Goal: Task Accomplishment & Management: Complete application form

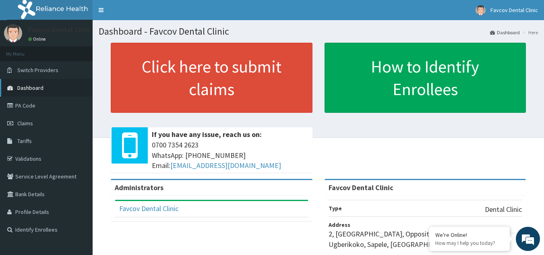
click at [47, 87] on link "Dashboard" at bounding box center [46, 88] width 93 height 18
click at [37, 105] on link "PA Code" at bounding box center [46, 106] width 93 height 18
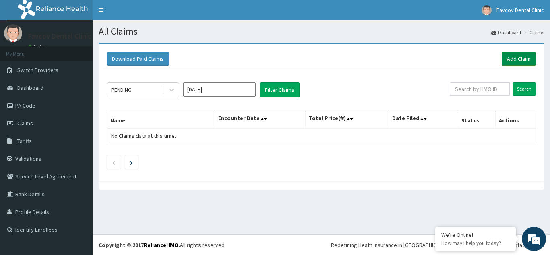
click at [519, 60] on link "Add Claim" at bounding box center [519, 59] width 34 height 14
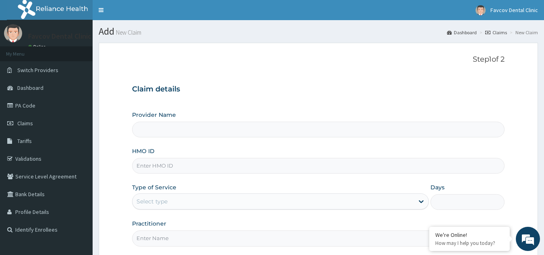
type input "Favcov Dental Clinic"
click at [168, 170] on input "HMO ID" at bounding box center [318, 166] width 373 height 16
type input "LFM/10084/D"
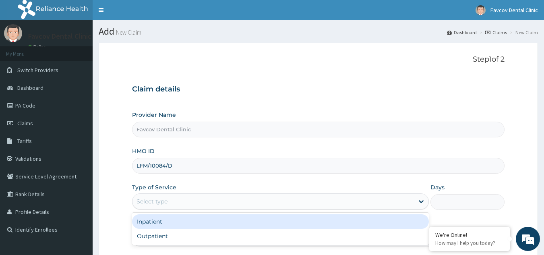
click at [203, 199] on div "Select type" at bounding box center [274, 201] width 282 height 13
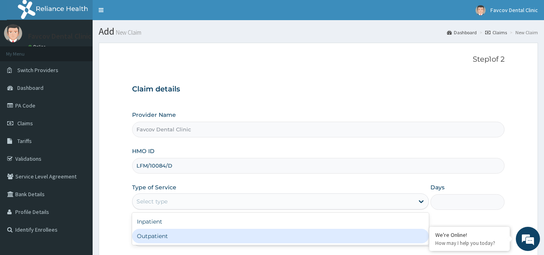
click at [192, 235] on div "Outpatient" at bounding box center [280, 236] width 297 height 15
type input "1"
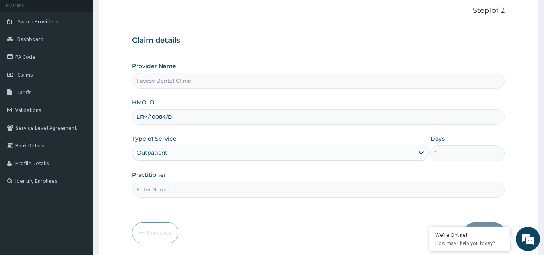
scroll to position [63, 0]
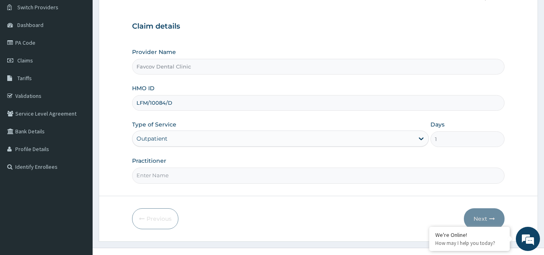
click at [176, 172] on input "Practitioner" at bounding box center [318, 176] width 373 height 16
click at [167, 176] on input "Practitioner" at bounding box center [318, 176] width 373 height 16
type input "F"
click at [167, 176] on input "F" at bounding box center [318, 176] width 373 height 16
click at [158, 176] on input "Practitioner" at bounding box center [318, 176] width 373 height 16
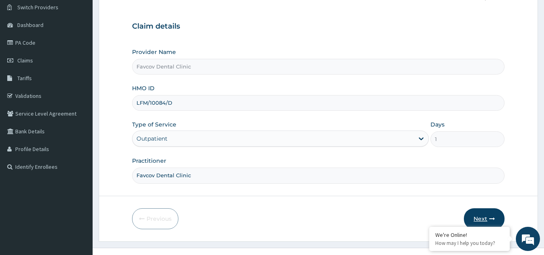
type input "Favcov Dental Clinic"
click at [481, 217] on button "Next" at bounding box center [484, 218] width 41 height 21
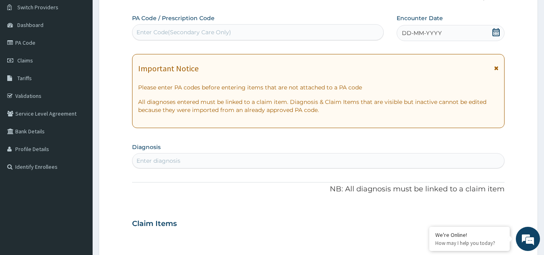
click at [200, 35] on div "Enter Code(Secondary Care Only)" at bounding box center [184, 32] width 95 height 8
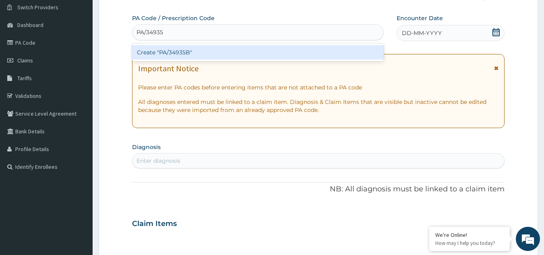
type input "PA/34935B"
click at [271, 53] on div "Create "PA/34935B"" at bounding box center [258, 52] width 252 height 15
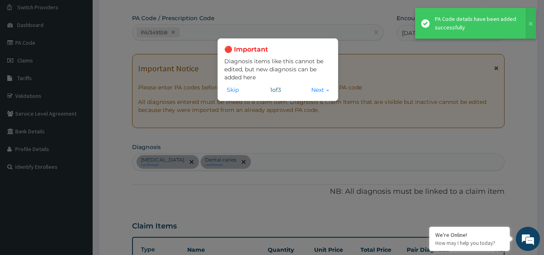
scroll to position [319, 0]
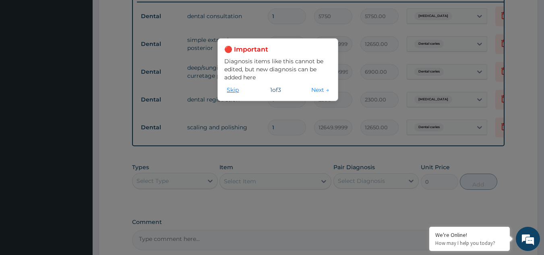
click at [231, 91] on button "Skip" at bounding box center [232, 89] width 17 height 9
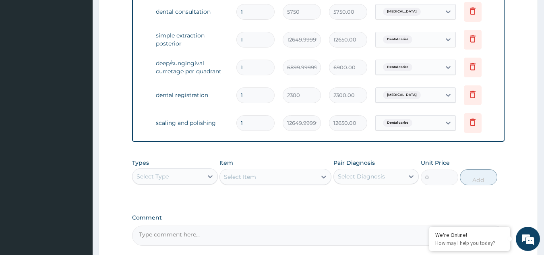
scroll to position [405, 0]
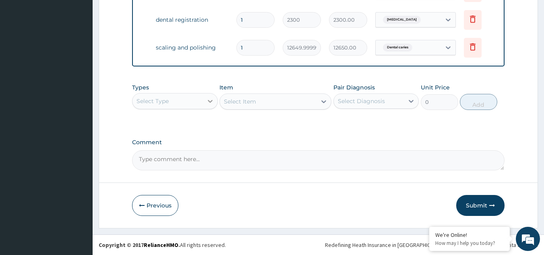
click at [210, 100] on icon at bounding box center [210, 101] width 8 height 8
click at [475, 205] on button "Submit" at bounding box center [481, 205] width 48 height 21
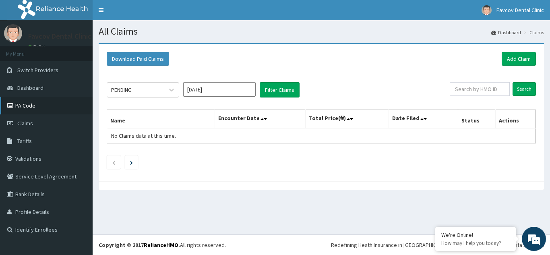
click at [31, 106] on link "PA Code" at bounding box center [46, 106] width 93 height 18
click at [520, 58] on link "Add Claim" at bounding box center [519, 59] width 34 height 14
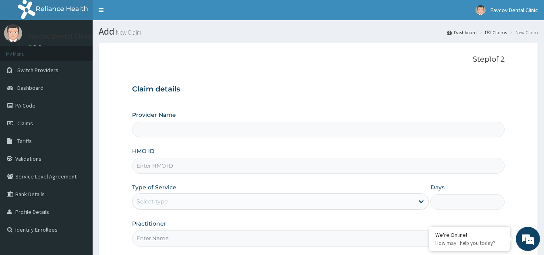
type input "Favcov Dental Clinic"
click at [209, 165] on input "HMO ID" at bounding box center [318, 166] width 373 height 16
type input "LFM/10117/C"
click at [231, 204] on div "Select type" at bounding box center [274, 201] width 282 height 13
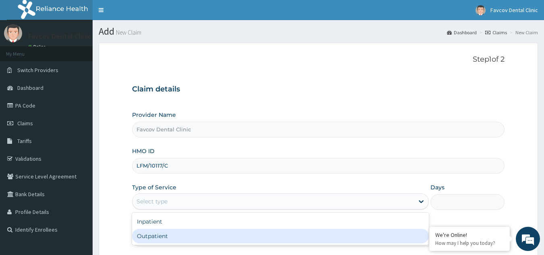
click at [210, 237] on div "Outpatient" at bounding box center [280, 236] width 297 height 15
type input "1"
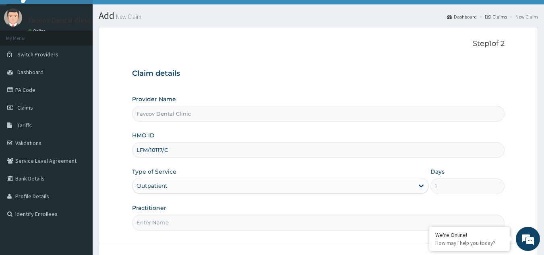
scroll to position [76, 0]
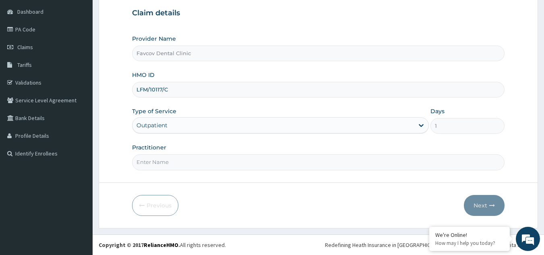
click at [168, 163] on input "Practitioner" at bounding box center [318, 162] width 373 height 16
type input "Favcov Dental"
click at [483, 206] on button "Next" at bounding box center [484, 205] width 41 height 21
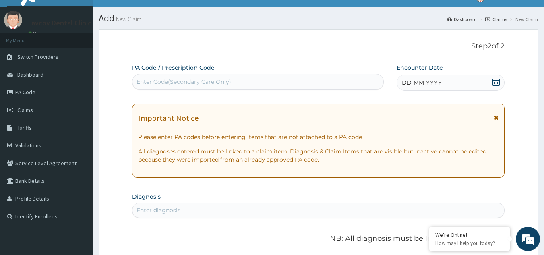
scroll to position [0, 0]
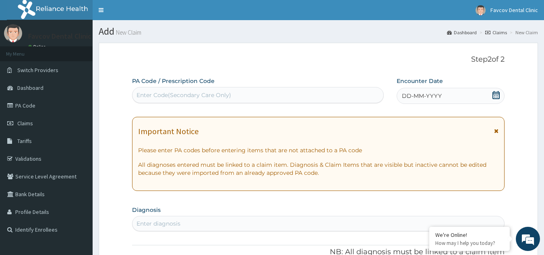
click at [216, 89] on div "Enter Code(Secondary Care Only)" at bounding box center [258, 95] width 251 height 13
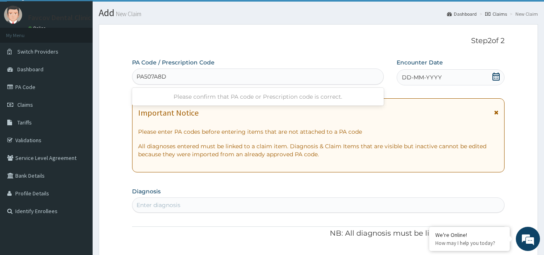
scroll to position [14, 0]
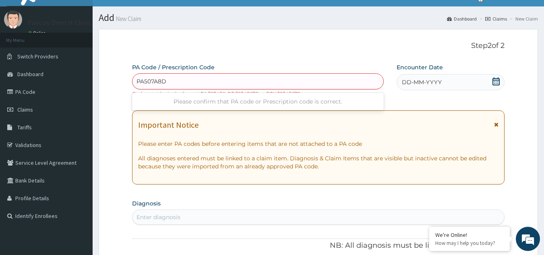
click at [314, 99] on div "Please confirm that PA code or Prescription code is correct." at bounding box center [258, 101] width 252 height 15
click at [357, 100] on div "Please confirm that PA code or Prescription code is correct." at bounding box center [258, 101] width 252 height 15
type input "PA507A8D"
click at [496, 123] on icon at bounding box center [496, 125] width 4 height 6
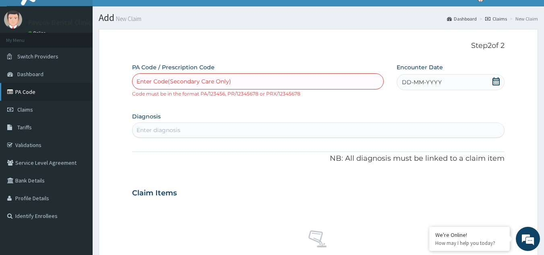
click at [27, 94] on link "PA Code" at bounding box center [46, 92] width 93 height 18
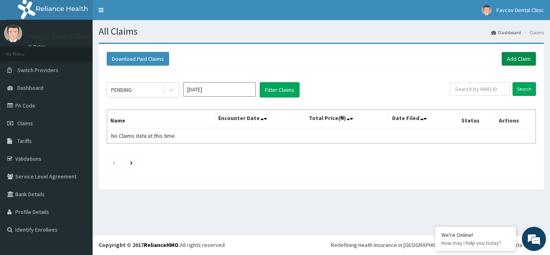
click at [520, 56] on link "Add Claim" at bounding box center [519, 59] width 34 height 14
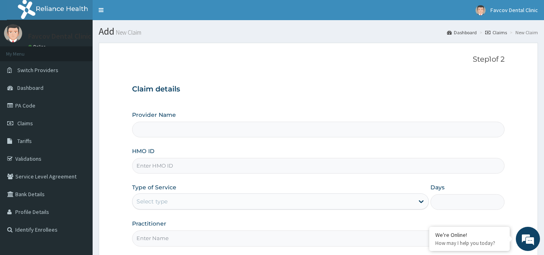
click at [159, 134] on input "Provider Name" at bounding box center [318, 130] width 373 height 16
type input "Favcov Dental Clinic"
click at [175, 166] on input "HMO ID" at bounding box center [318, 166] width 373 height 16
type input "LFM/10117/C"
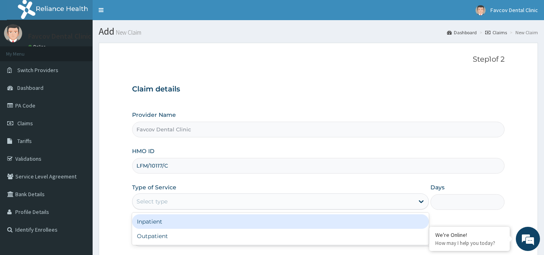
click at [166, 201] on div "Select type" at bounding box center [152, 201] width 31 height 8
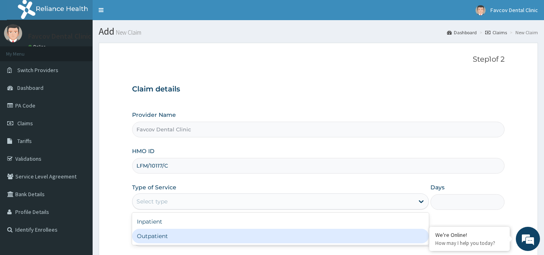
click at [165, 235] on div "Outpatient" at bounding box center [280, 236] width 297 height 15
type input "1"
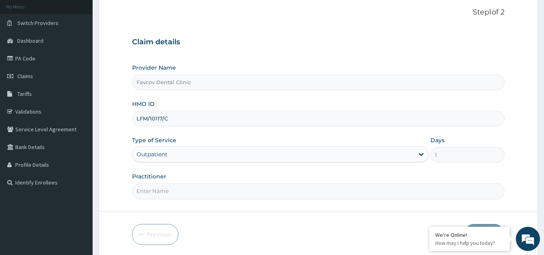
scroll to position [48, 0]
click at [195, 189] on input "Practitioner" at bounding box center [318, 190] width 373 height 16
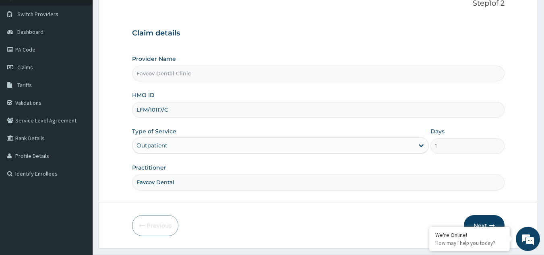
scroll to position [76, 0]
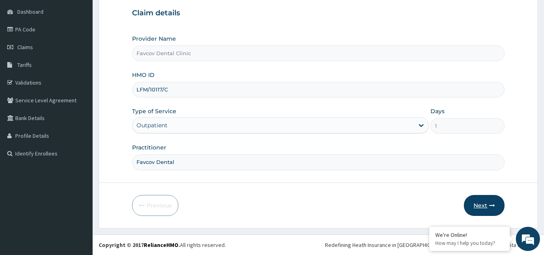
type input "Favcov Dental"
click at [484, 208] on button "Next" at bounding box center [484, 205] width 41 height 21
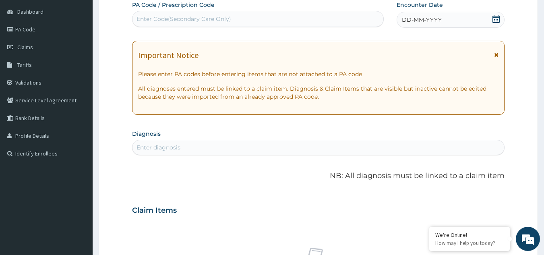
click at [183, 19] on div "Enter Code(Secondary Care Only)" at bounding box center [184, 19] width 95 height 8
type input "PA/507A8D"
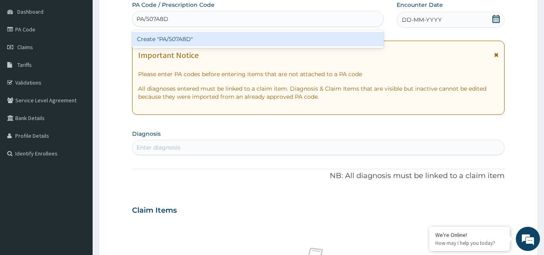
click at [197, 35] on div "Create "PA/507A8D"" at bounding box center [258, 39] width 252 height 15
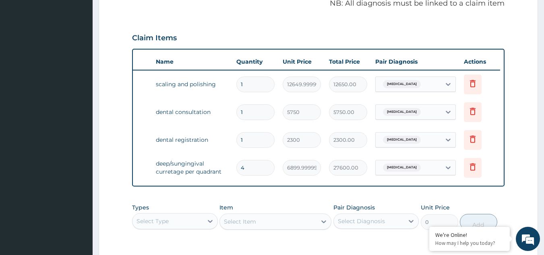
scroll to position [377, 0]
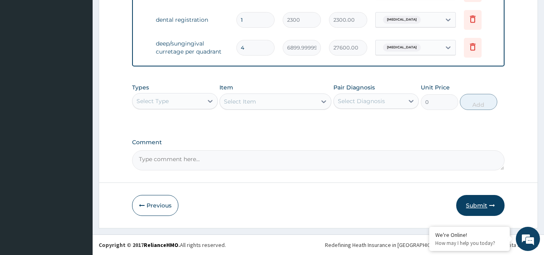
click at [479, 205] on button "Submit" at bounding box center [481, 205] width 48 height 21
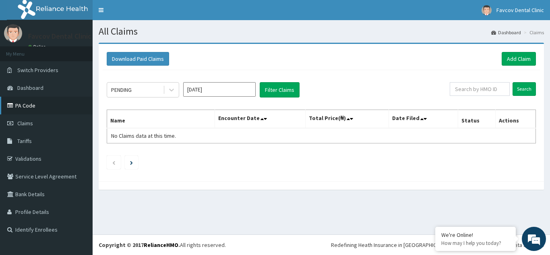
click at [28, 108] on link "PA Code" at bounding box center [46, 106] width 93 height 18
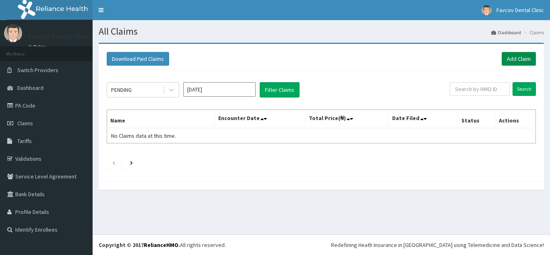
click at [525, 58] on link "Add Claim" at bounding box center [519, 59] width 34 height 14
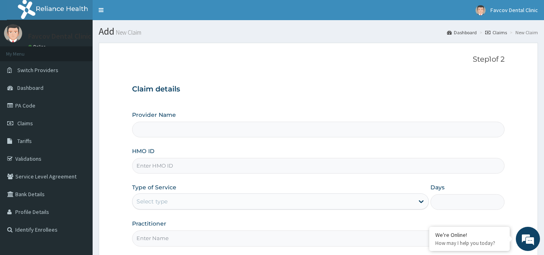
type input "Favcov Dental Clinic"
click at [197, 168] on input "HMO ID" at bounding box center [318, 166] width 373 height 16
type input "LFM/10166/B"
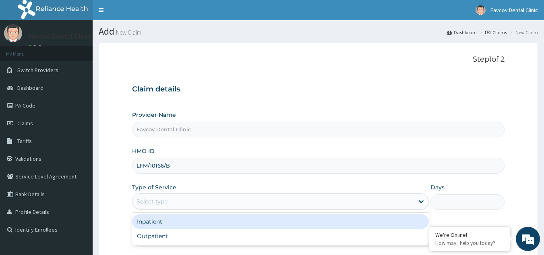
click at [239, 204] on div "Select type" at bounding box center [274, 201] width 282 height 13
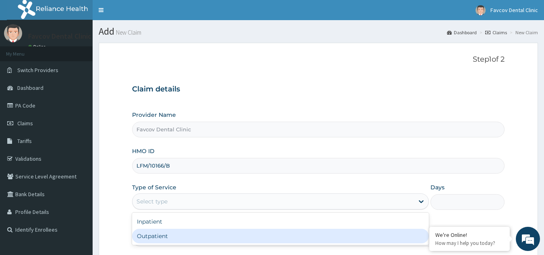
click at [236, 239] on div "Outpatient" at bounding box center [280, 236] width 297 height 15
type input "1"
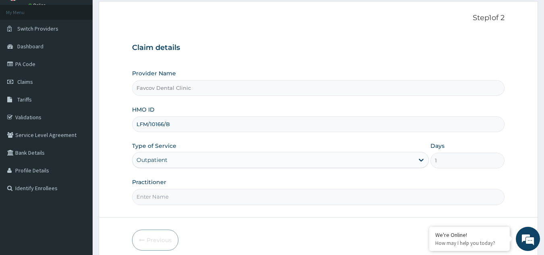
scroll to position [47, 0]
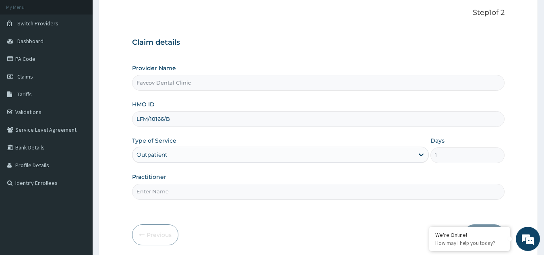
click at [238, 190] on input "Practitioner" at bounding box center [318, 192] width 373 height 16
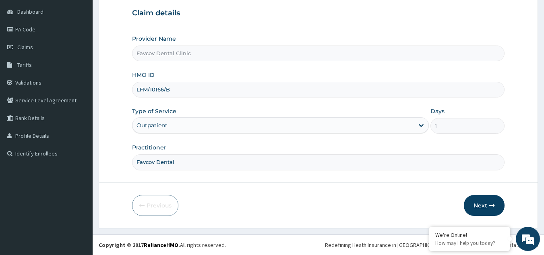
type input "Favcov Dental"
click at [484, 206] on button "Next" at bounding box center [484, 205] width 41 height 21
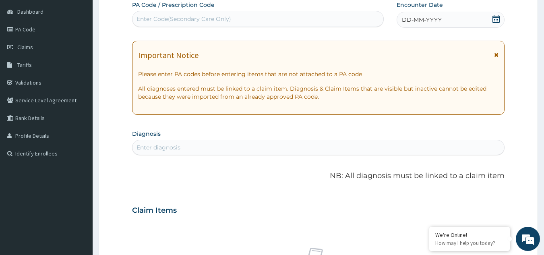
click at [178, 17] on div "Enter Code(Secondary Care Only)" at bounding box center [184, 19] width 95 height 8
type input "PA/13915D"
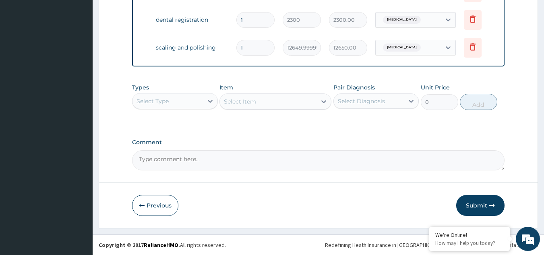
scroll to position [488, 0]
click at [476, 206] on button "Submit" at bounding box center [481, 205] width 48 height 21
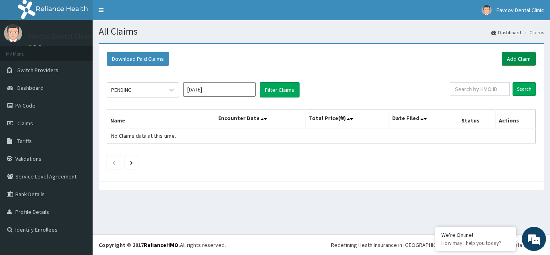
click at [511, 58] on link "Add Claim" at bounding box center [519, 59] width 34 height 14
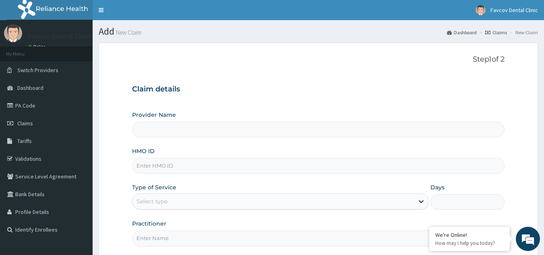
type input "Favcov Dental Clinic"
click at [157, 166] on input "HMO ID" at bounding box center [318, 166] width 373 height 16
type input "MUL/10050/B"
click at [168, 202] on div "Select type" at bounding box center [274, 201] width 282 height 13
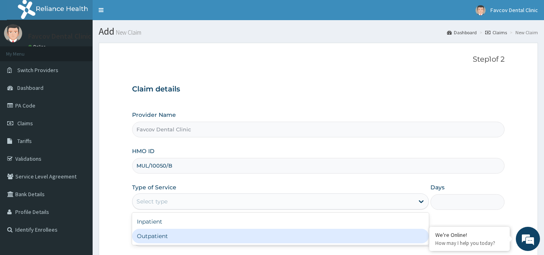
click at [171, 239] on div "Outpatient" at bounding box center [280, 236] width 297 height 15
type input "1"
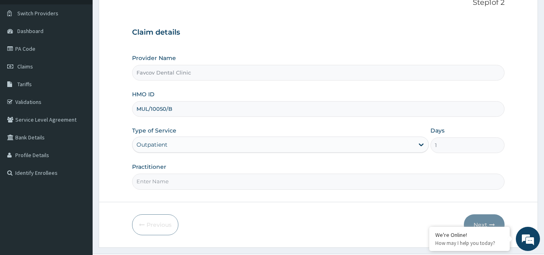
scroll to position [60, 0]
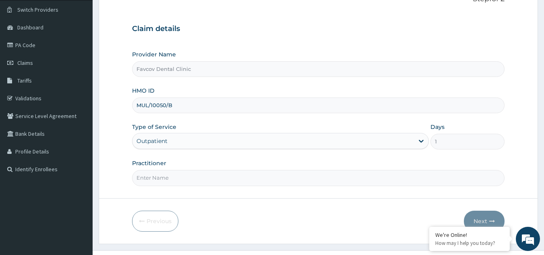
click at [203, 176] on input "Practitioner" at bounding box center [318, 178] width 373 height 16
type input "PA/179876"
click at [478, 218] on button "Next" at bounding box center [484, 221] width 41 height 21
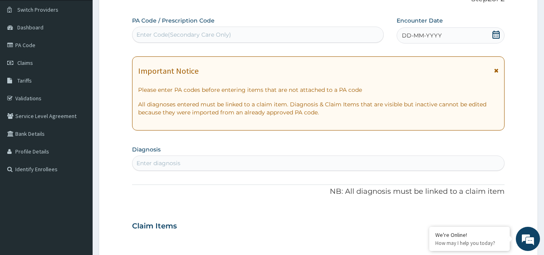
click at [181, 35] on div "Enter Code(Secondary Care Only)" at bounding box center [184, 35] width 95 height 8
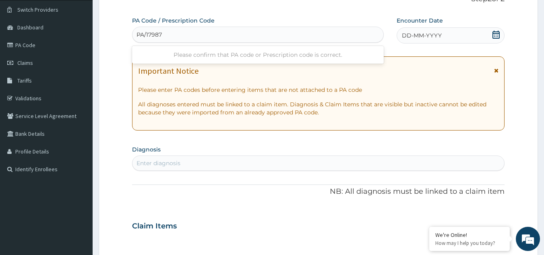
type input "PA/179876"
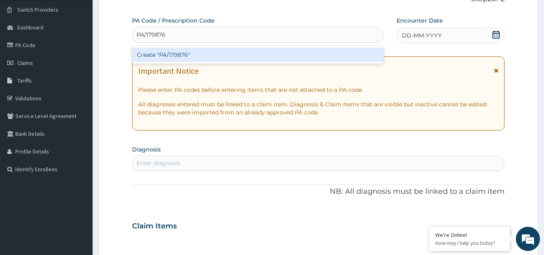
click at [190, 51] on div "Create "PA/179876"" at bounding box center [258, 55] width 252 height 15
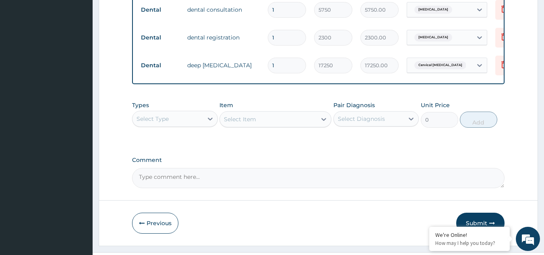
scroll to position [405, 0]
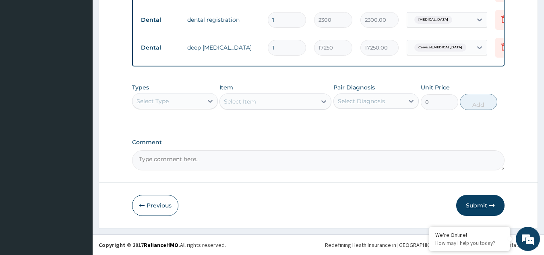
click at [484, 207] on button "Submit" at bounding box center [481, 205] width 48 height 21
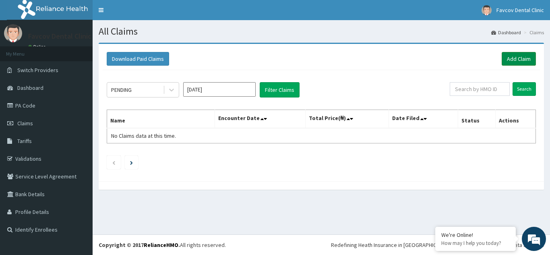
click at [527, 56] on link "Add Claim" at bounding box center [519, 59] width 34 height 14
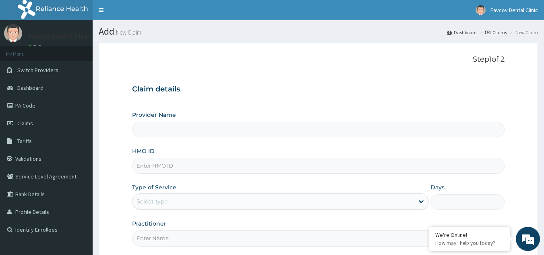
type input "Favcov Dental Clinic"
click at [159, 167] on input "HMO ID" at bounding box center [318, 166] width 373 height 16
type input "MUL/10050/A"
click at [290, 203] on div "Select type" at bounding box center [274, 201] width 282 height 13
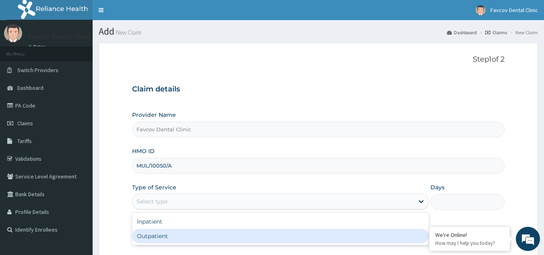
click at [241, 235] on div "Outpatient" at bounding box center [280, 236] width 297 height 15
type input "1"
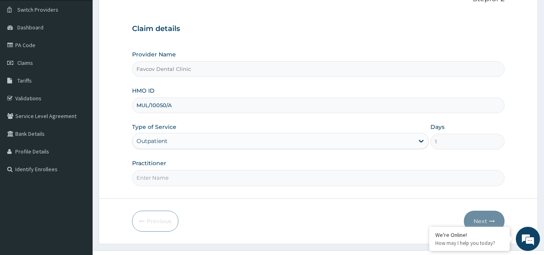
scroll to position [68, 0]
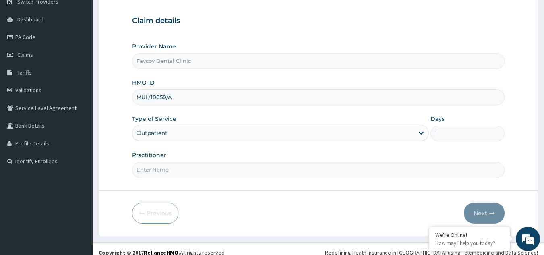
click at [297, 166] on input "Practitioner" at bounding box center [318, 170] width 373 height 16
type input "Favcov dental"
click at [486, 215] on button "Next" at bounding box center [484, 213] width 41 height 21
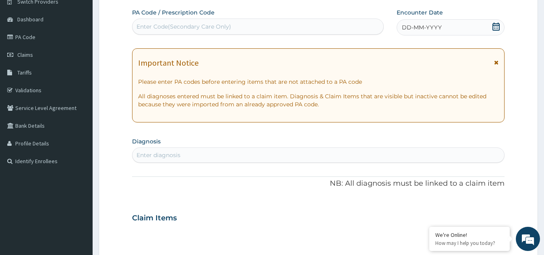
click at [183, 27] on div "Enter Code(Secondary Care Only)" at bounding box center [184, 27] width 95 height 8
type input "PA/CC54C2"
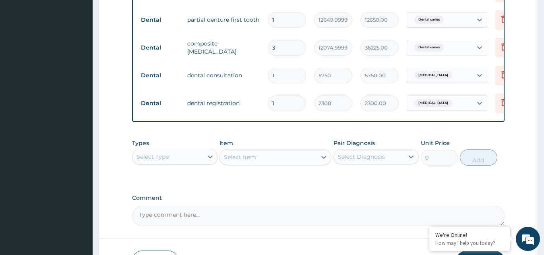
scroll to position [405, 0]
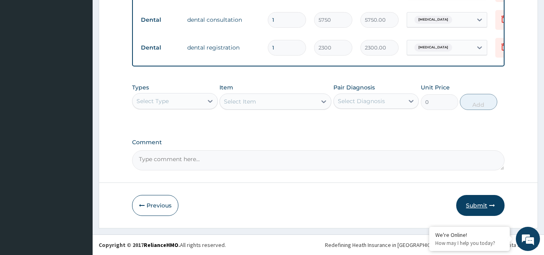
click at [481, 208] on button "Submit" at bounding box center [481, 205] width 48 height 21
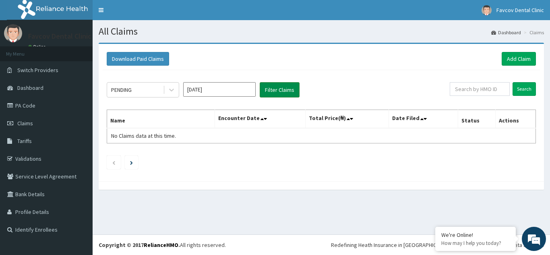
click at [276, 88] on button "Filter Claims" at bounding box center [280, 89] width 40 height 15
click at [357, 95] on div "PENDING Aug 2025 Filter Claims" at bounding box center [278, 89] width 343 height 15
click at [194, 139] on td "No Claims data at this time." at bounding box center [161, 135] width 108 height 15
click at [259, 137] on table "Name Encounter Date Total Price(₦) Date Filed Status Actions No Claims data at …" at bounding box center [322, 127] width 430 height 34
click at [170, 90] on icon at bounding box center [171, 90] width 5 height 3
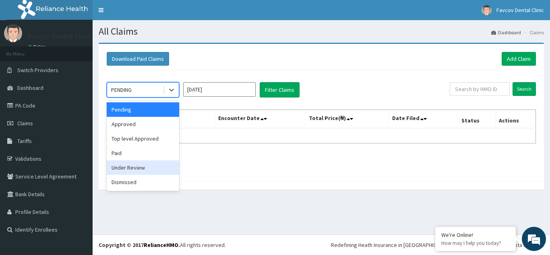
click at [135, 166] on div "Under Review" at bounding box center [143, 167] width 73 height 15
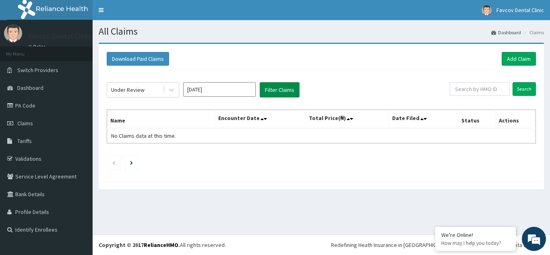
click at [274, 90] on button "Filter Claims" at bounding box center [280, 89] width 40 height 15
click at [526, 90] on input "Search" at bounding box center [524, 89] width 23 height 14
click at [172, 91] on icon at bounding box center [171, 90] width 5 height 3
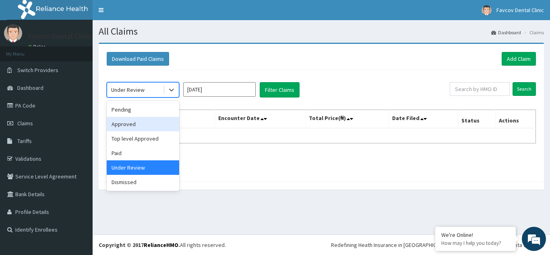
click at [131, 126] on div "Approved" at bounding box center [143, 124] width 73 height 15
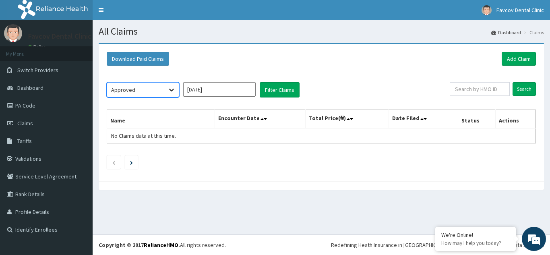
click at [171, 89] on icon at bounding box center [172, 90] width 8 height 8
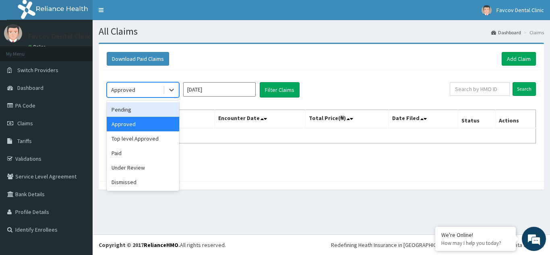
click at [365, 95] on div "option Approved, selected. option Pending focused, 1 of 6. 6 results available.…" at bounding box center [278, 89] width 343 height 15
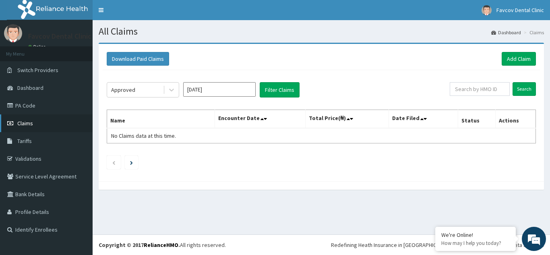
click at [33, 121] on link "Claims" at bounding box center [46, 123] width 93 height 18
click at [31, 109] on link "PA Code" at bounding box center [46, 106] width 93 height 18
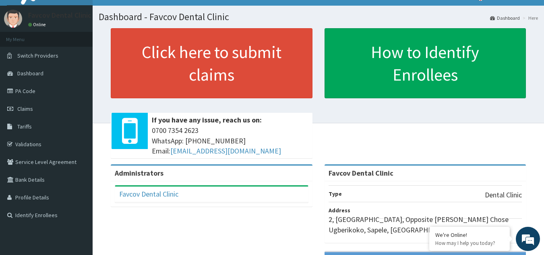
scroll to position [14, 0]
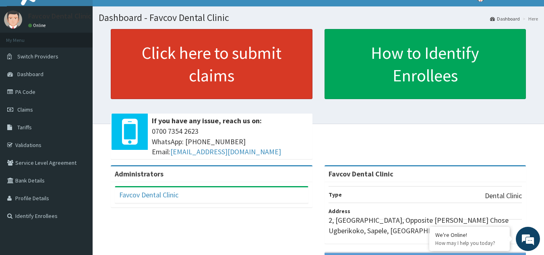
click at [207, 56] on link "Click here to submit claims" at bounding box center [212, 64] width 202 height 70
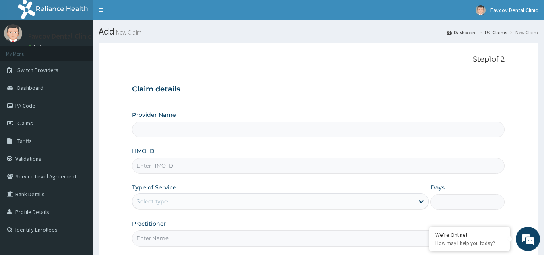
type input "Favcov Dental Clinic"
click at [30, 159] on link "Validations" at bounding box center [46, 159] width 93 height 18
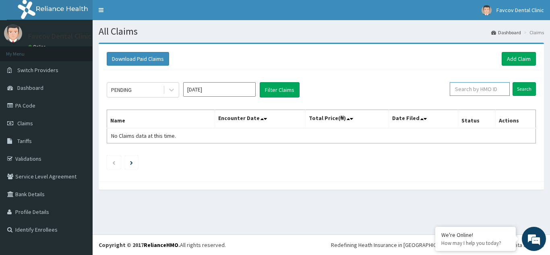
click at [485, 90] on input "text" at bounding box center [480, 89] width 60 height 14
type input "PA/34935B"
click at [530, 87] on input "Search" at bounding box center [524, 89] width 23 height 14
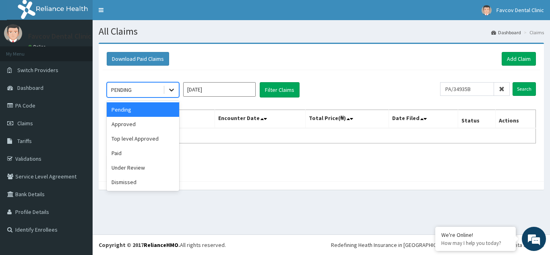
click at [172, 90] on icon at bounding box center [172, 90] width 8 height 8
click at [131, 142] on div "Top level Approved" at bounding box center [143, 138] width 73 height 15
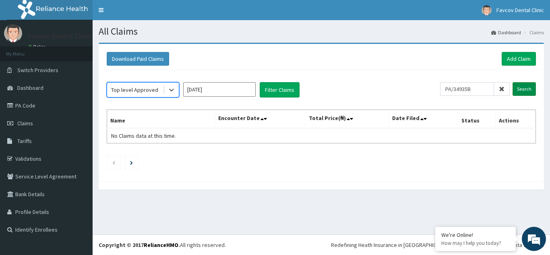
click at [523, 89] on input "Search" at bounding box center [524, 89] width 23 height 14
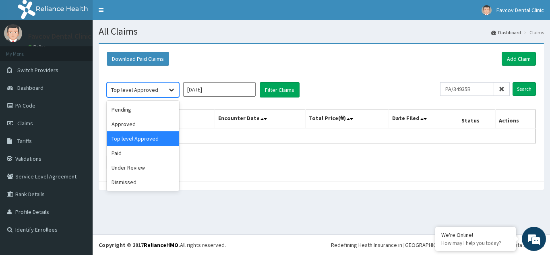
click at [173, 90] on icon at bounding box center [171, 90] width 5 height 3
click at [143, 168] on div "Under Review" at bounding box center [143, 167] width 73 height 15
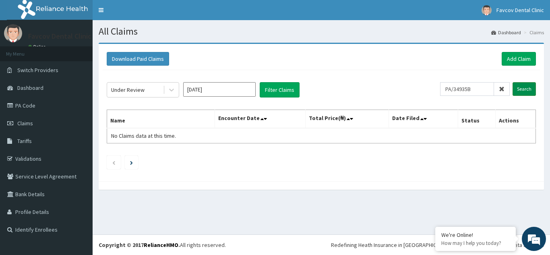
click at [529, 89] on input "Search" at bounding box center [524, 89] width 23 height 14
click at [36, 194] on link "Bank Details" at bounding box center [46, 194] width 93 height 18
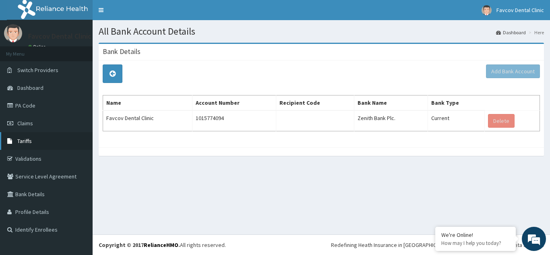
click at [26, 141] on span "Tariffs" at bounding box center [24, 140] width 15 height 7
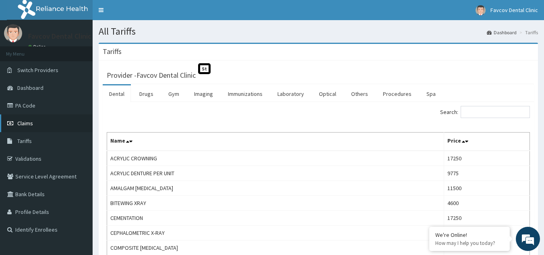
click at [26, 125] on span "Claims" at bounding box center [25, 123] width 16 height 7
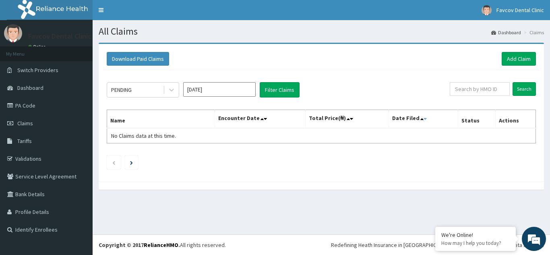
click at [425, 118] on icon at bounding box center [425, 119] width 3 height 6
click at [267, 119] on icon at bounding box center [265, 119] width 3 height 6
click at [150, 119] on th "Name" at bounding box center [161, 119] width 108 height 19
click at [142, 60] on button "Download Paid Claims" at bounding box center [138, 59] width 62 height 14
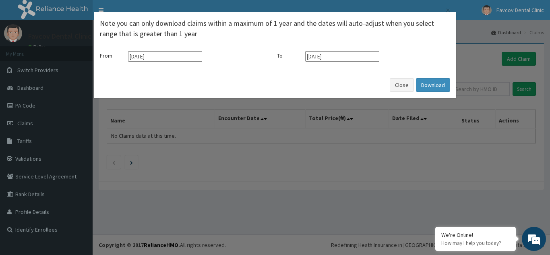
click at [369, 187] on div "× Note you can only download claims within a maximum of 1 year and the dates wi…" at bounding box center [275, 127] width 550 height 255
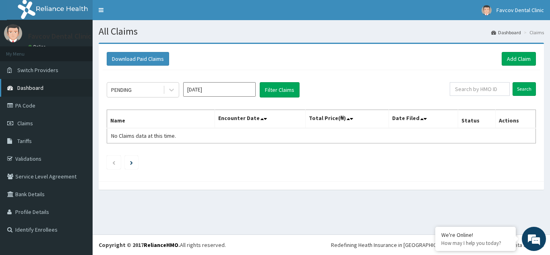
click at [38, 89] on span "Dashboard" at bounding box center [30, 87] width 26 height 7
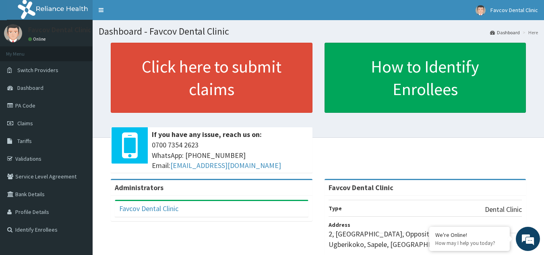
drag, startPoint x: 548, startPoint y: 92, endPoint x: 529, endPoint y: 25, distance: 69.9
click at [529, 25] on html "RelianceHMO Provider Portal | Dashboard R EL Toggle navigation Favcov Dental Cl…" at bounding box center [272, 197] width 544 height 394
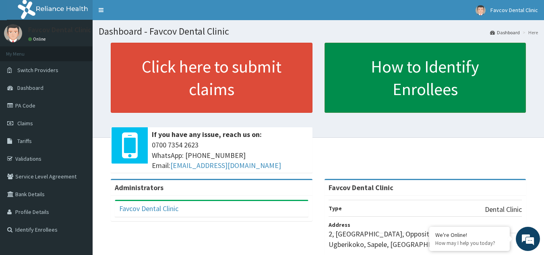
click at [448, 82] on link "How to Identify Enrollees" at bounding box center [426, 78] width 202 height 70
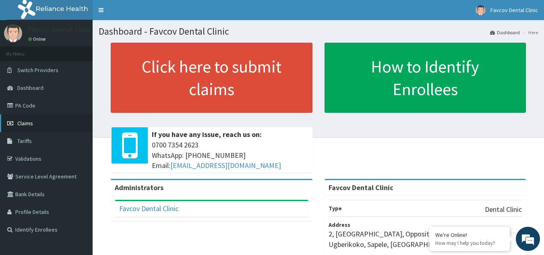
click at [25, 126] on span "Claims" at bounding box center [25, 123] width 16 height 7
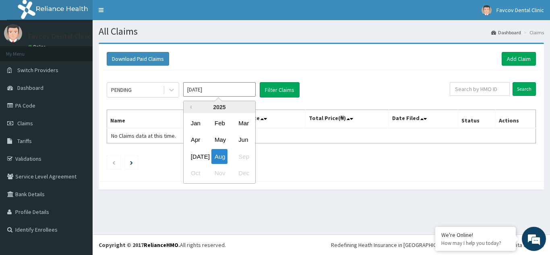
click at [245, 84] on input "[DATE]" at bounding box center [219, 89] width 73 height 15
click at [199, 158] on div "[DATE]" at bounding box center [196, 156] width 16 height 15
type input "[DATE]"
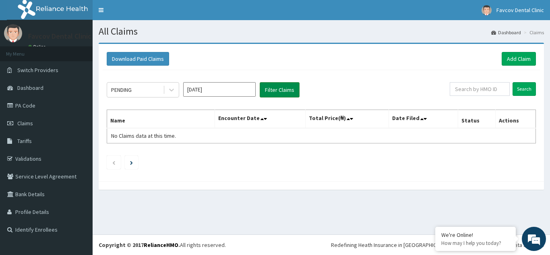
click at [279, 91] on button "Filter Claims" at bounding box center [280, 89] width 40 height 15
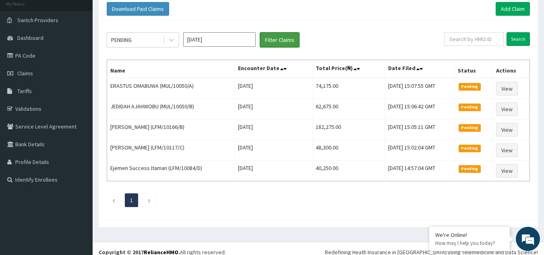
scroll to position [52, 0]
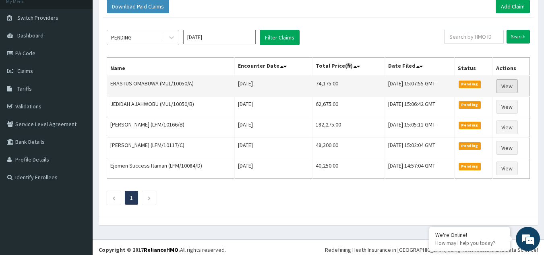
click at [513, 86] on link "View" at bounding box center [507, 86] width 22 height 14
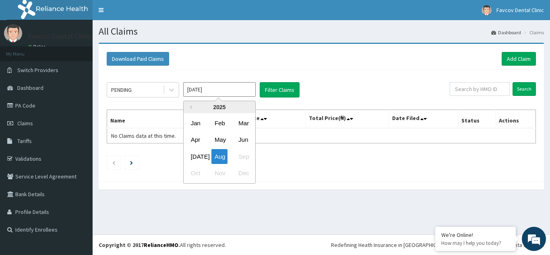
click at [212, 89] on input "[DATE]" at bounding box center [219, 89] width 73 height 15
click at [197, 155] on div "Jul" at bounding box center [196, 156] width 16 height 15
type input "Jul 2025"
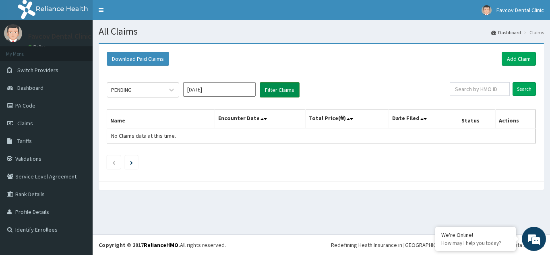
click at [281, 89] on button "Filter Claims" at bounding box center [280, 89] width 40 height 15
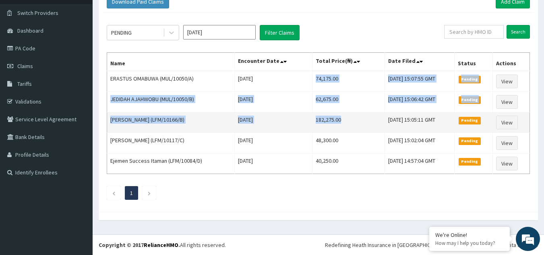
drag, startPoint x: 303, startPoint y: 77, endPoint x: 329, endPoint y: 118, distance: 48.5
click at [329, 118] on tbody "ERASTUS OMABUWA (MUL/10050/A) Wed Jul 09 2025 74,175.00 Fri, 15 Aug 2025 15:07:…" at bounding box center [318, 122] width 423 height 103
click at [339, 120] on td "182,275.00" at bounding box center [349, 122] width 73 height 21
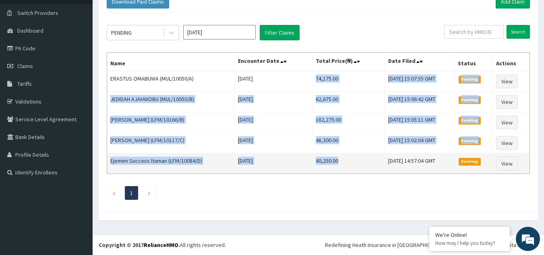
drag, startPoint x: 304, startPoint y: 78, endPoint x: 332, endPoint y: 164, distance: 90.1
click at [332, 164] on tbody "ERASTUS OMABUWA (MUL/10050/A) Wed Jul 09 2025 74,175.00 Fri, 15 Aug 2025 15:07:…" at bounding box center [318, 122] width 423 height 103
copy tbody "74,175.00 Fri, 15 Aug 2025 15:07:55 GMT Pending View JEDIDAH AJAHWOBU (MUL/1005…"
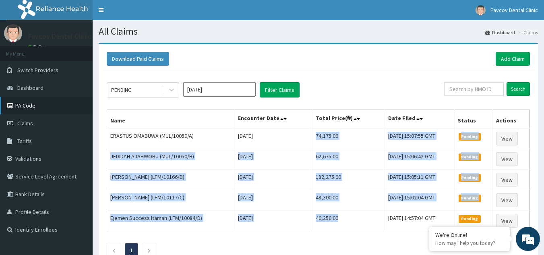
click at [30, 105] on link "PA Code" at bounding box center [46, 106] width 93 height 18
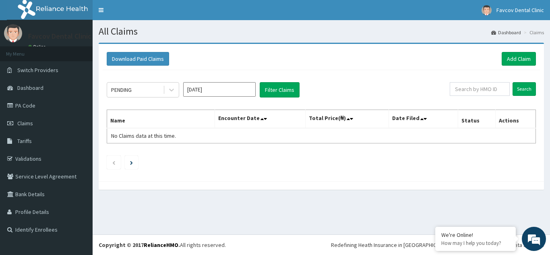
click at [218, 90] on input "[DATE]" at bounding box center [219, 89] width 73 height 15
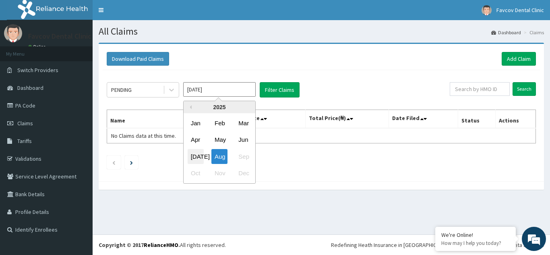
click at [199, 156] on div "[DATE]" at bounding box center [196, 156] width 16 height 15
type input "[DATE]"
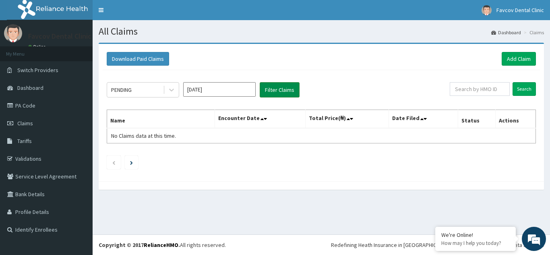
click at [278, 89] on button "Filter Claims" at bounding box center [280, 89] width 40 height 15
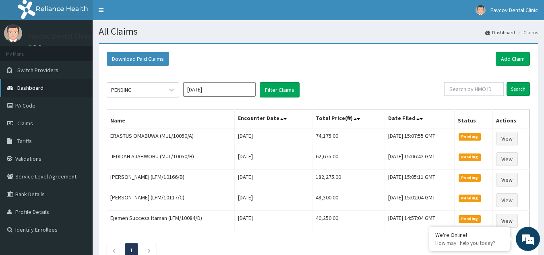
click at [43, 86] on link "Dashboard" at bounding box center [46, 88] width 93 height 18
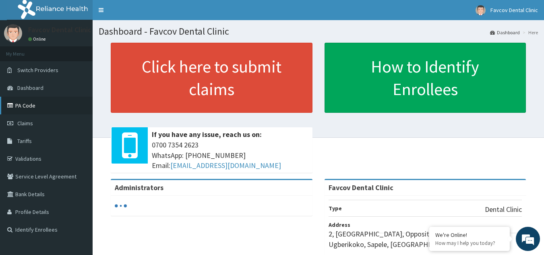
click at [26, 105] on link "PA Code" at bounding box center [46, 106] width 93 height 18
click at [25, 105] on link "PA Code" at bounding box center [46, 106] width 93 height 18
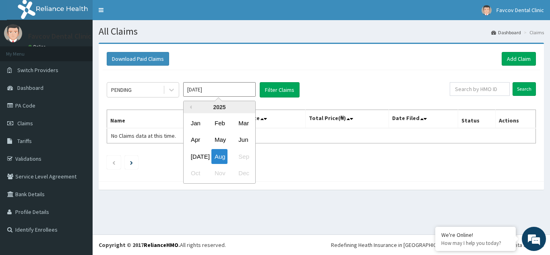
click at [191, 91] on input "Aug 2025" at bounding box center [219, 89] width 73 height 15
click at [197, 152] on div "Jul" at bounding box center [196, 156] width 16 height 15
type input "Jul 2025"
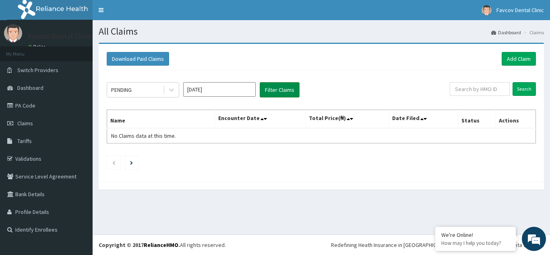
click at [285, 88] on button "Filter Claims" at bounding box center [280, 89] width 40 height 15
